Goal: Use online tool/utility: Use online tool/utility

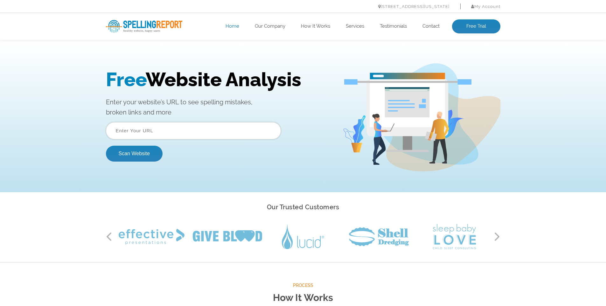
drag, startPoint x: 202, startPoint y: 131, endPoint x: 263, endPoint y: 56, distance: 96.5
click at [202, 131] on input "text" at bounding box center [193, 130] width 175 height 17
paste input "https://www.genesisscaffolding.co.uk/"
type input "https://www.genesisscaffolding.co.uk/"
click at [137, 149] on button "Scan Website" at bounding box center [134, 154] width 57 height 16
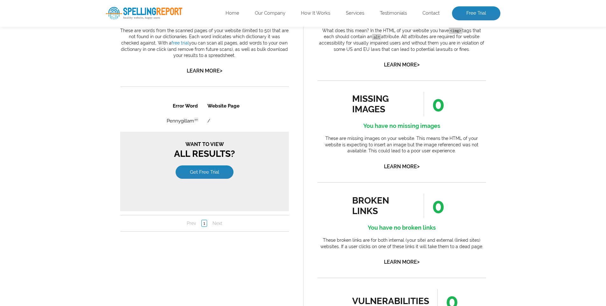
scroll to position [424, 0]
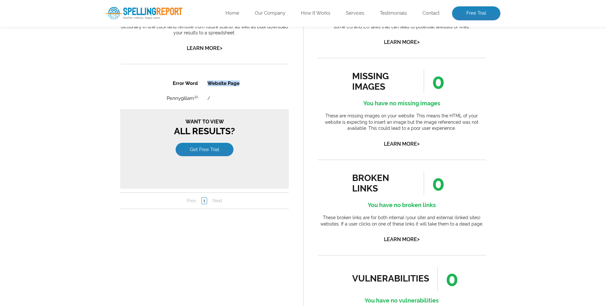
drag, startPoint x: 163, startPoint y: 91, endPoint x: 232, endPoint y: 87, distance: 69.9
click at [232, 87] on tr "Error Word Website Page" at bounding box center [205, 83] width 136 height 15
copy tr "Pennygillam en Discovered: [DATE] scan Dictionaries: en /"
drag, startPoint x: 224, startPoint y: 99, endPoint x: 181, endPoint y: 91, distance: 44.3
click at [169, 98] on tr "Pennygillam en Discovered: [DATE] scan Dictionaries: en /" at bounding box center [205, 98] width 136 height 14
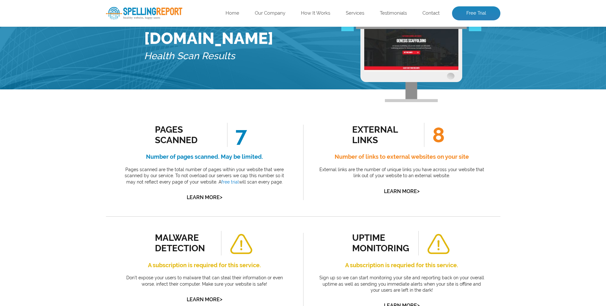
scroll to position [48, 0]
